Goal: Entertainment & Leisure: Consume media (video, audio)

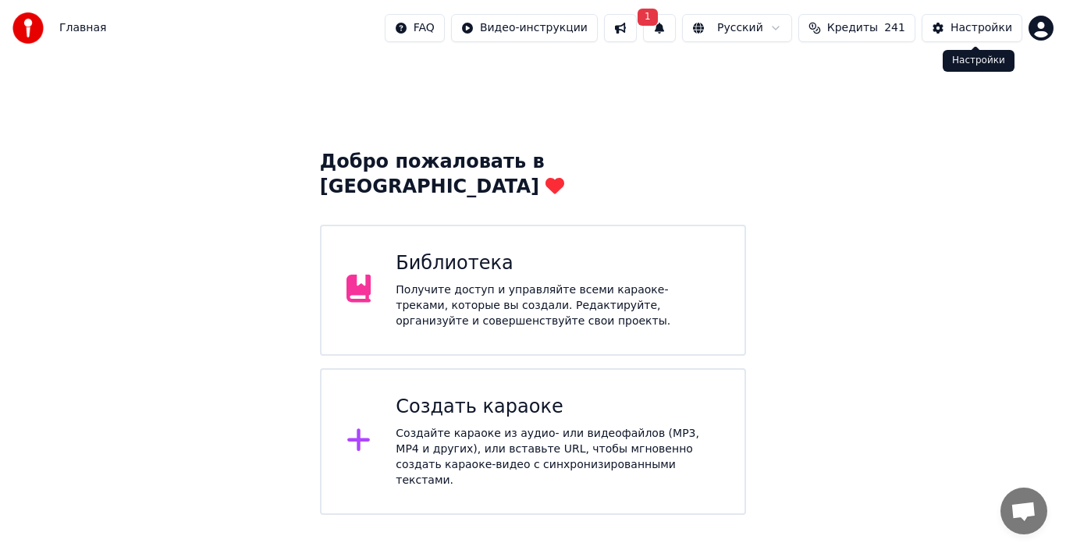
click at [987, 19] on button "Настройки" at bounding box center [971, 28] width 101 height 28
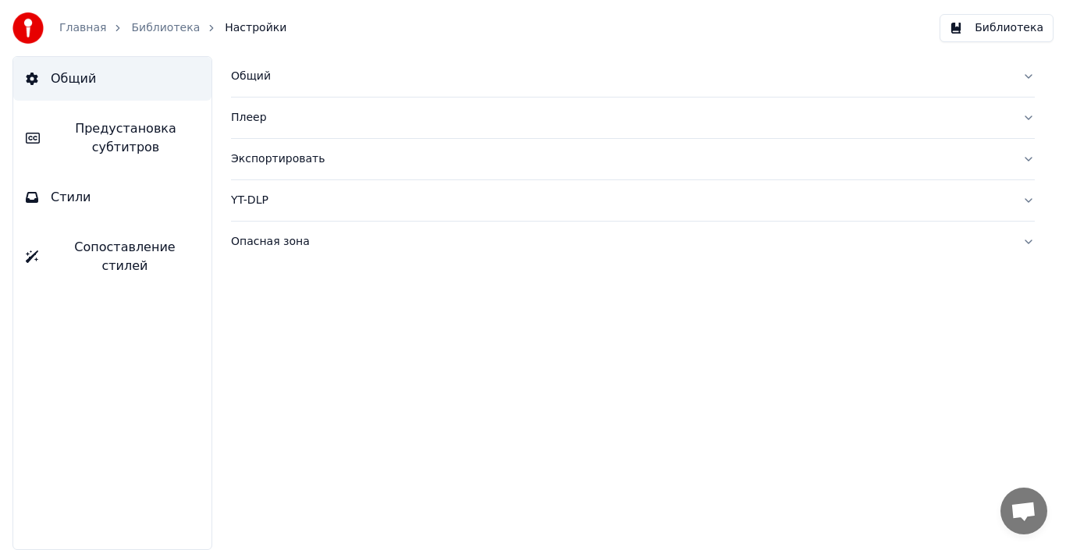
click at [255, 80] on div "Общий" at bounding box center [620, 77] width 779 height 16
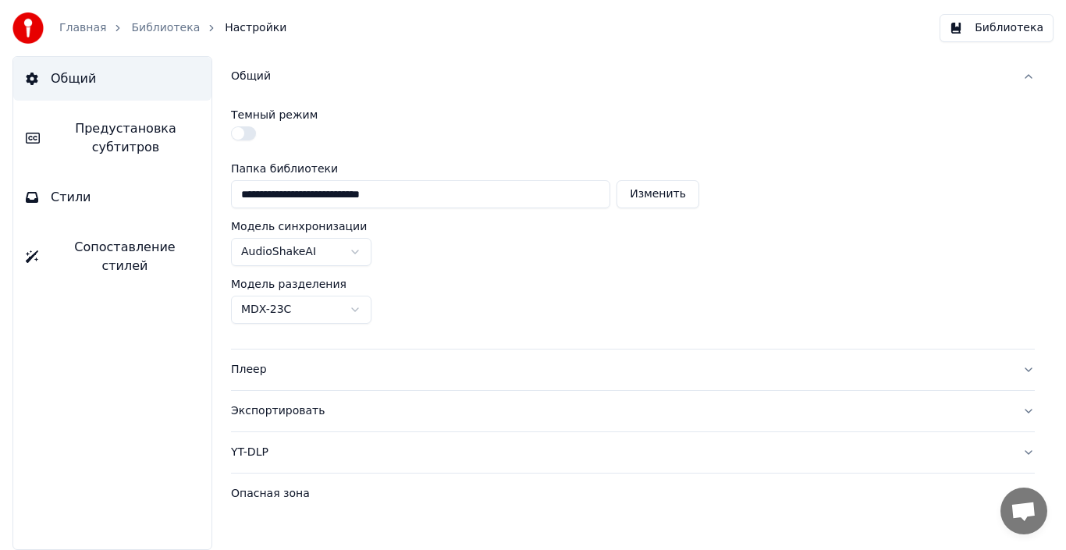
click at [255, 80] on div "Общий" at bounding box center [620, 77] width 779 height 16
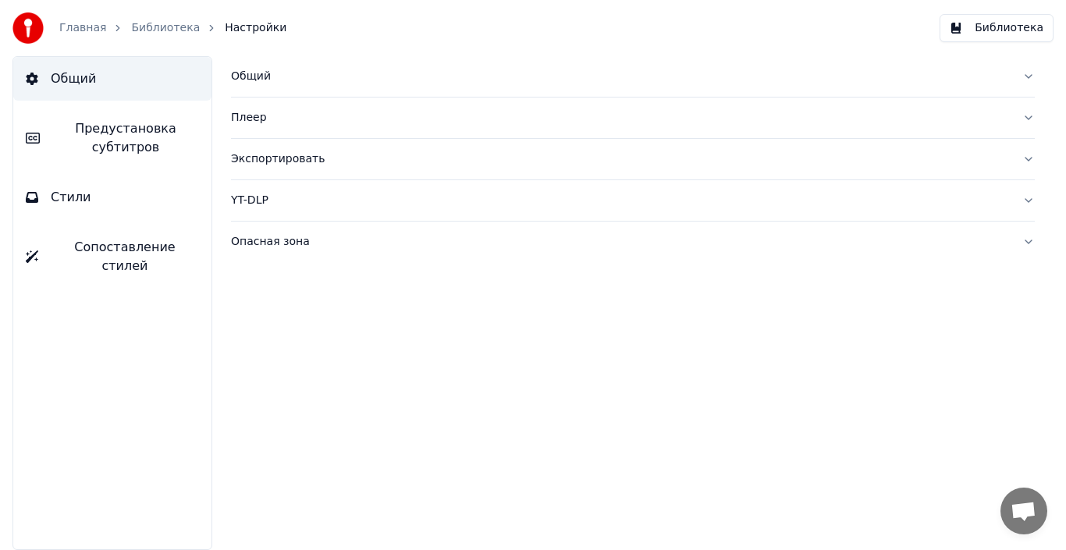
click at [269, 197] on div "YT-DLP" at bounding box center [620, 201] width 779 height 16
click at [257, 197] on div "YT-DLP" at bounding box center [620, 201] width 779 height 16
click at [269, 240] on div "Опасная зона" at bounding box center [620, 242] width 779 height 16
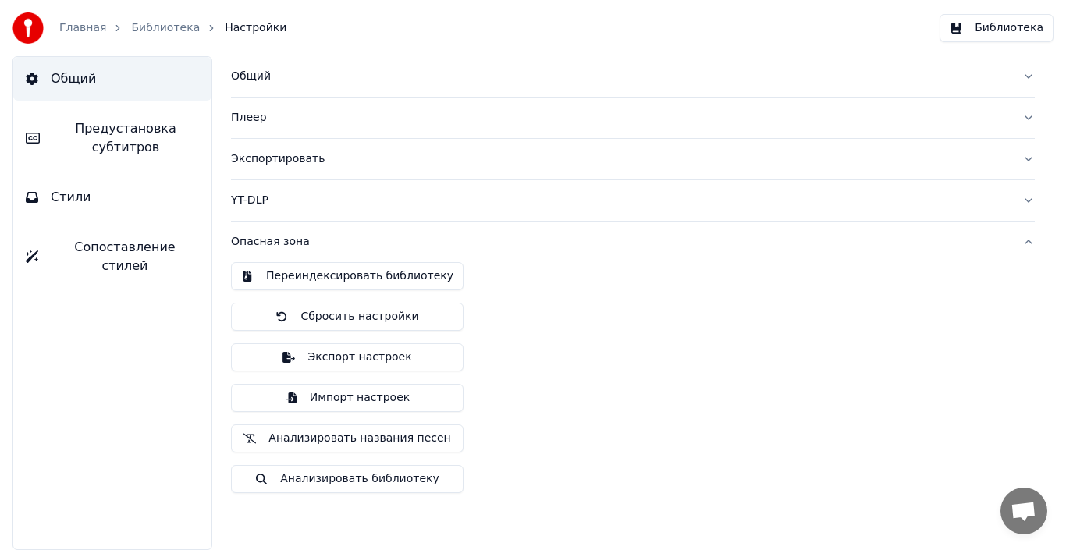
click at [269, 240] on div "Опасная зона" at bounding box center [620, 242] width 779 height 16
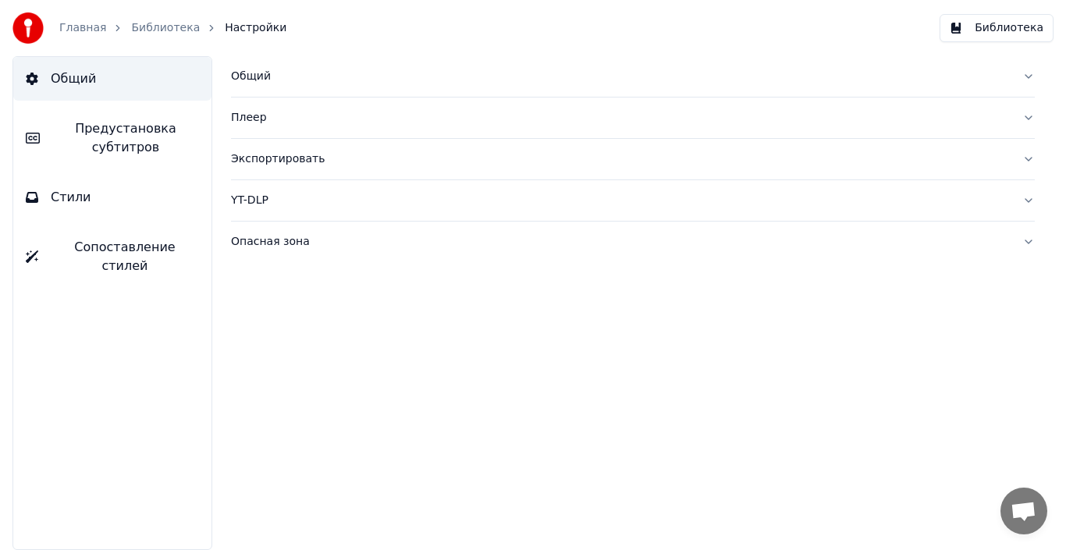
click at [80, 30] on link "Главная" at bounding box center [82, 28] width 47 height 16
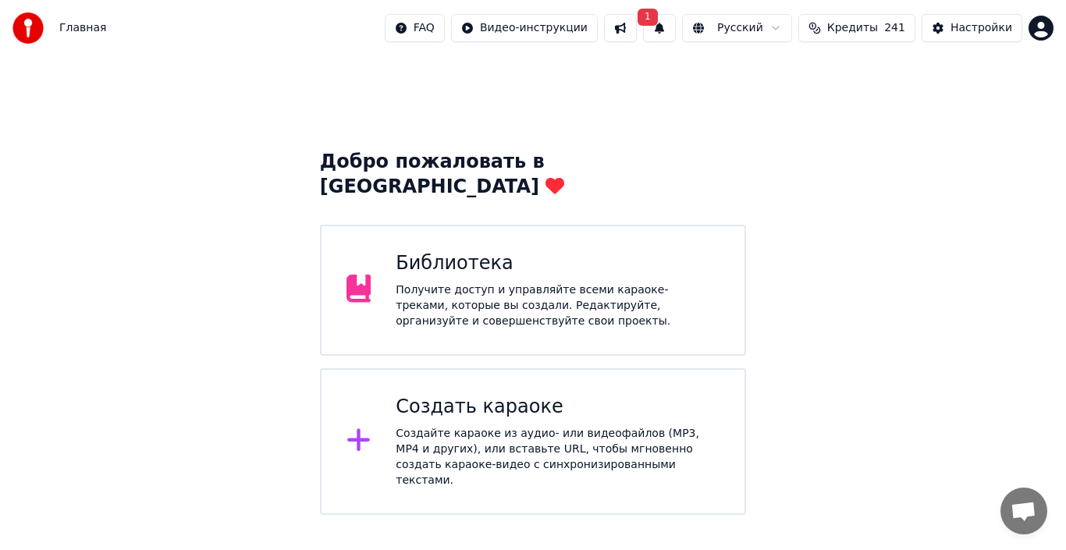
click at [468, 282] on div "Получите доступ и управляйте всеми караоке-треками, которые вы создали. Редакти…" at bounding box center [558, 305] width 324 height 47
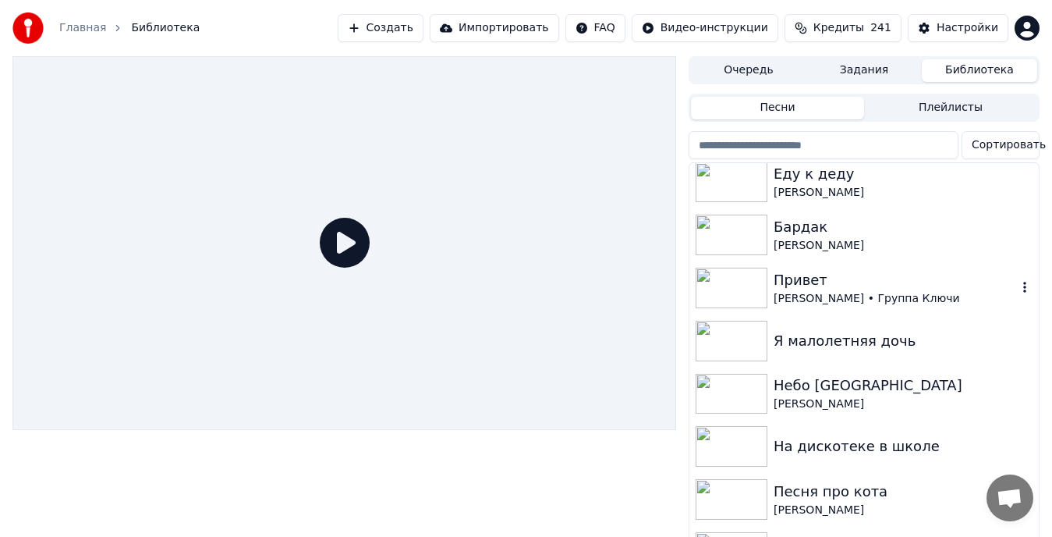
scroll to position [489, 0]
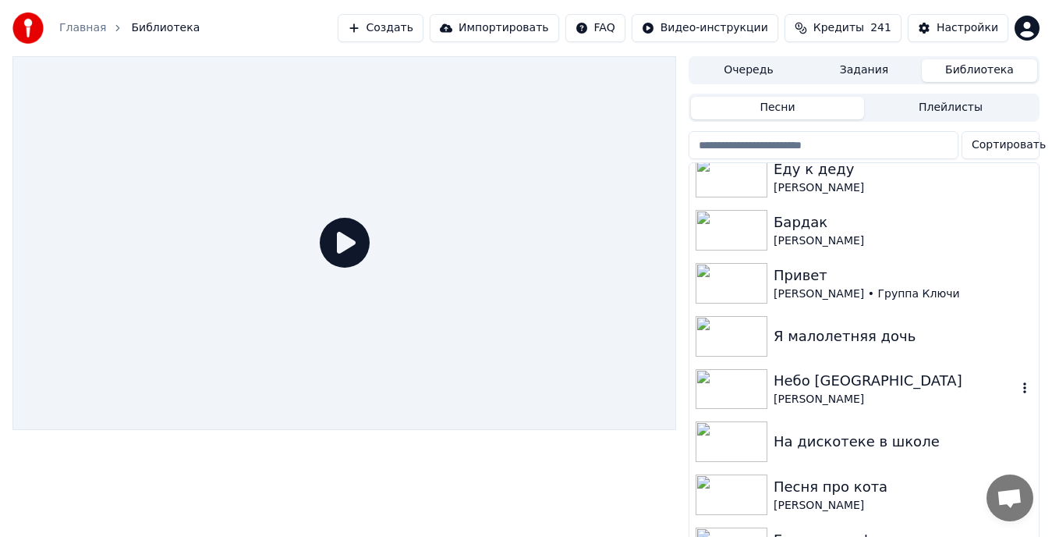
click at [737, 375] on img at bounding box center [732, 389] width 72 height 41
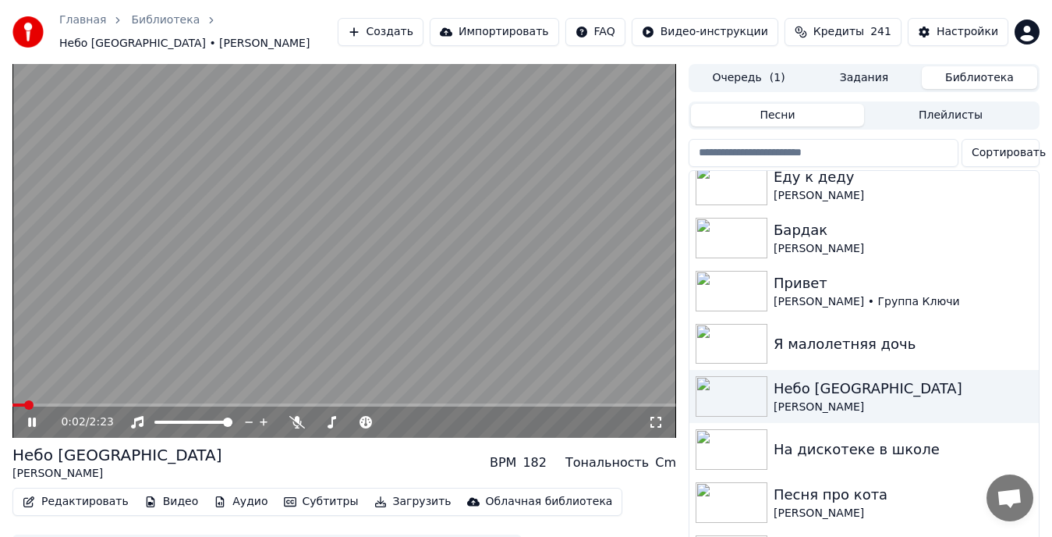
click at [31, 419] on icon at bounding box center [32, 421] width 8 height 9
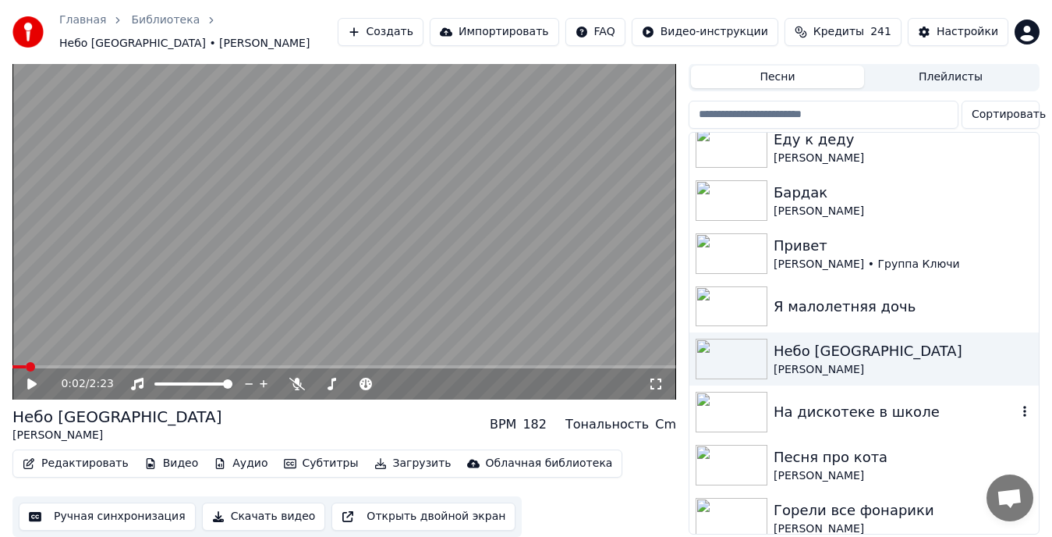
click at [732, 401] on img at bounding box center [732, 412] width 72 height 41
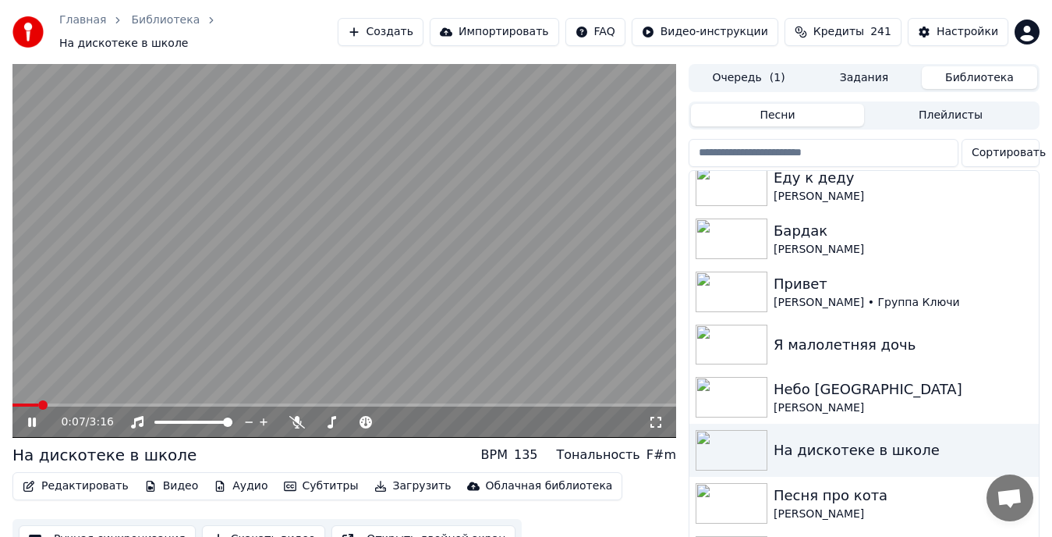
click at [16, 394] on video at bounding box center [344, 251] width 664 height 374
click at [18, 403] on span at bounding box center [15, 404] width 7 height 3
click at [31, 417] on icon at bounding box center [31, 422] width 9 height 11
click at [12, 400] on span at bounding box center [16, 404] width 9 height 9
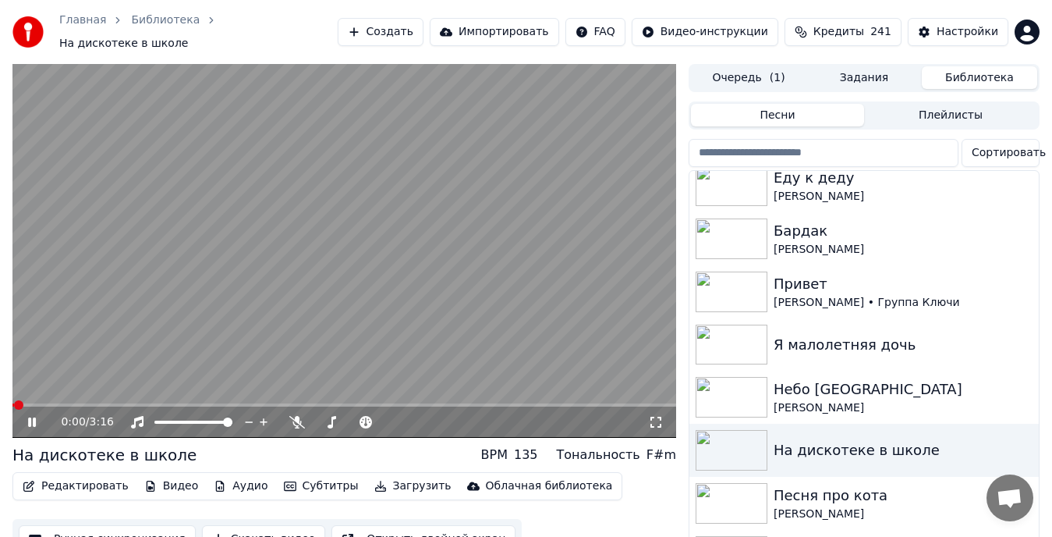
click at [33, 416] on icon at bounding box center [43, 422] width 36 height 12
click at [33, 417] on icon at bounding box center [31, 422] width 9 height 11
click at [33, 416] on icon at bounding box center [43, 422] width 36 height 12
click at [33, 417] on icon at bounding box center [31, 422] width 9 height 11
click at [30, 417] on icon at bounding box center [32, 421] width 8 height 9
